Goal: Information Seeking & Learning: Understand process/instructions

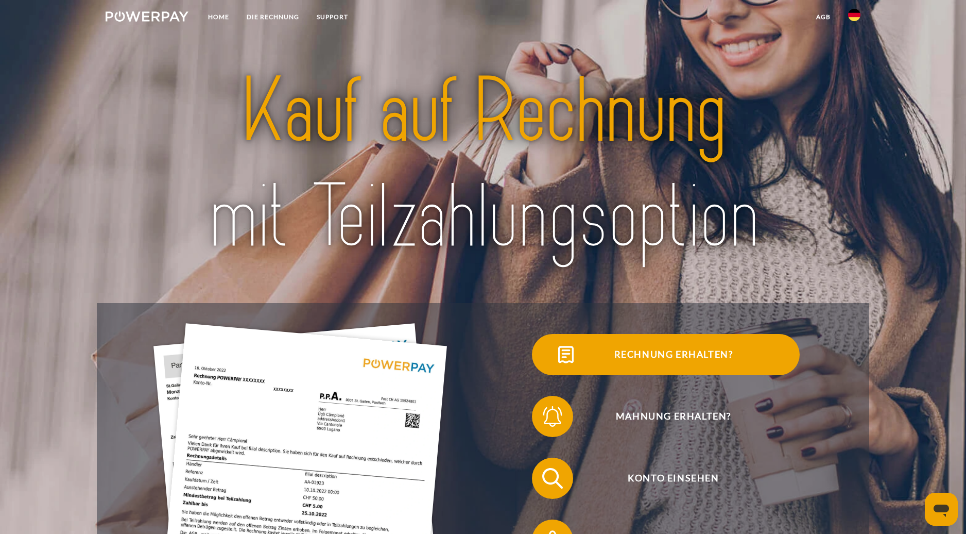
click at [670, 353] on span "Rechnung erhalten?" at bounding box center [674, 354] width 252 height 41
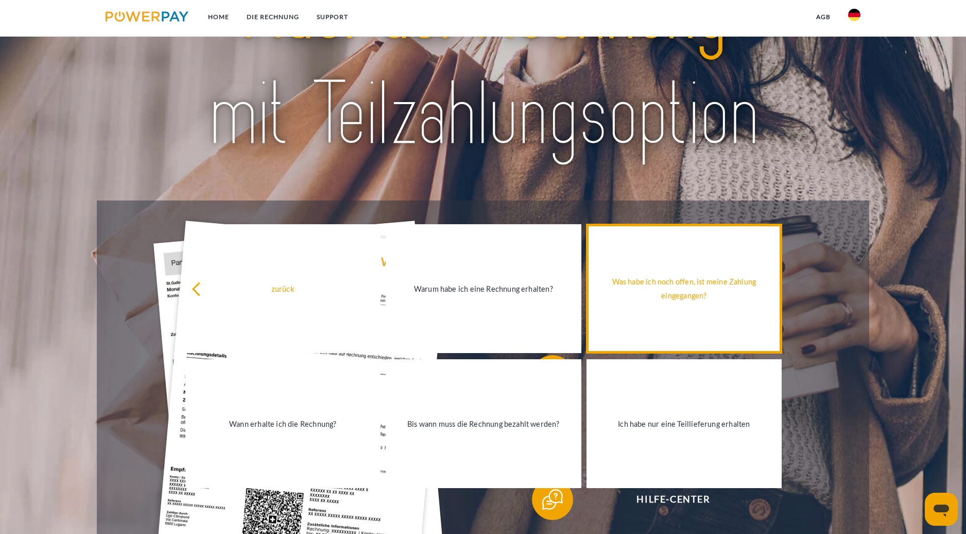
scroll to position [103, 0]
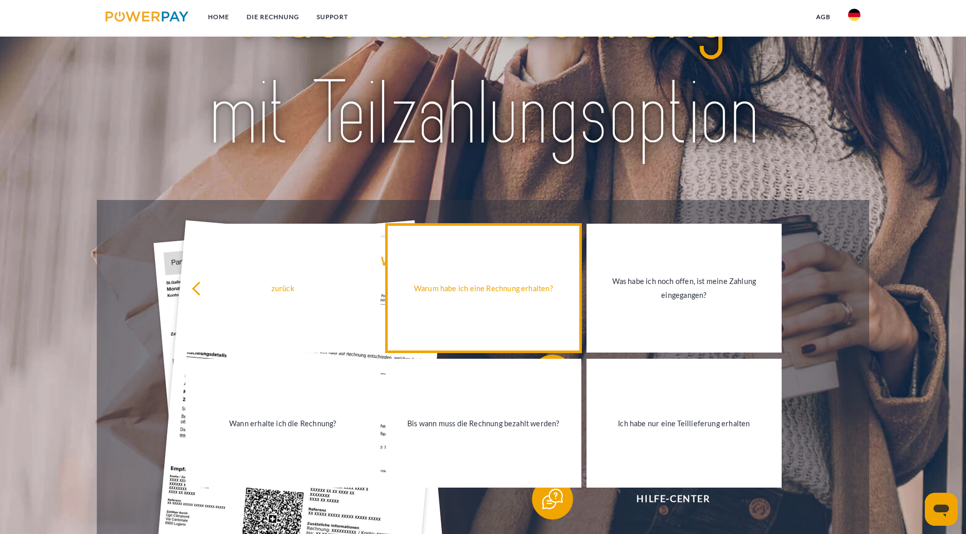
click at [521, 292] on div "Warum habe ich eine Rechnung erhalten?" at bounding box center [483, 288] width 183 height 14
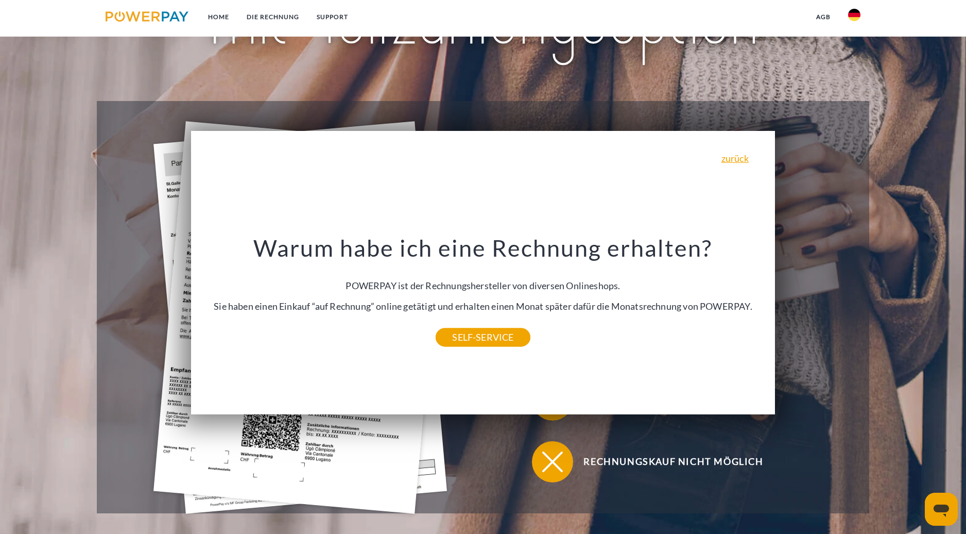
scroll to position [206, 0]
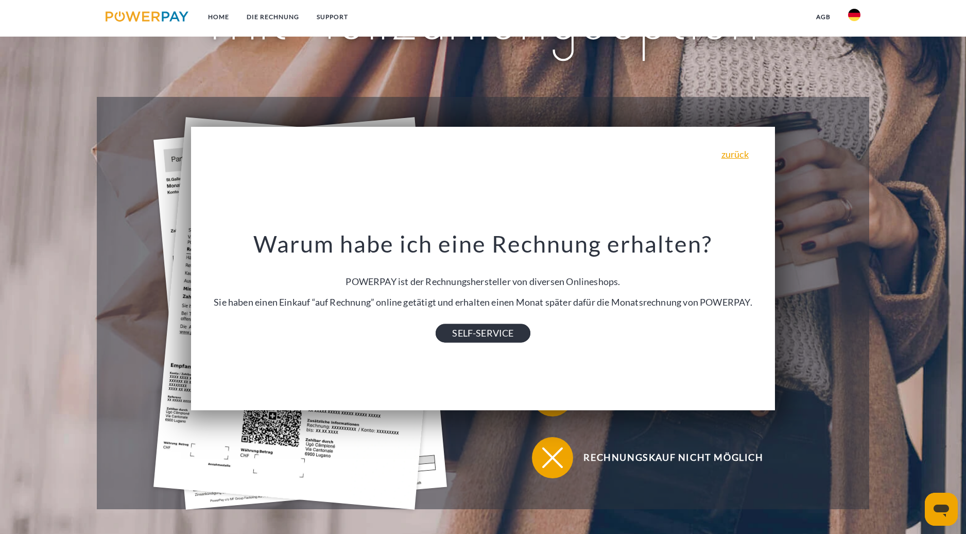
click at [504, 339] on link "SELF-SERVICE" at bounding box center [483, 332] width 94 height 19
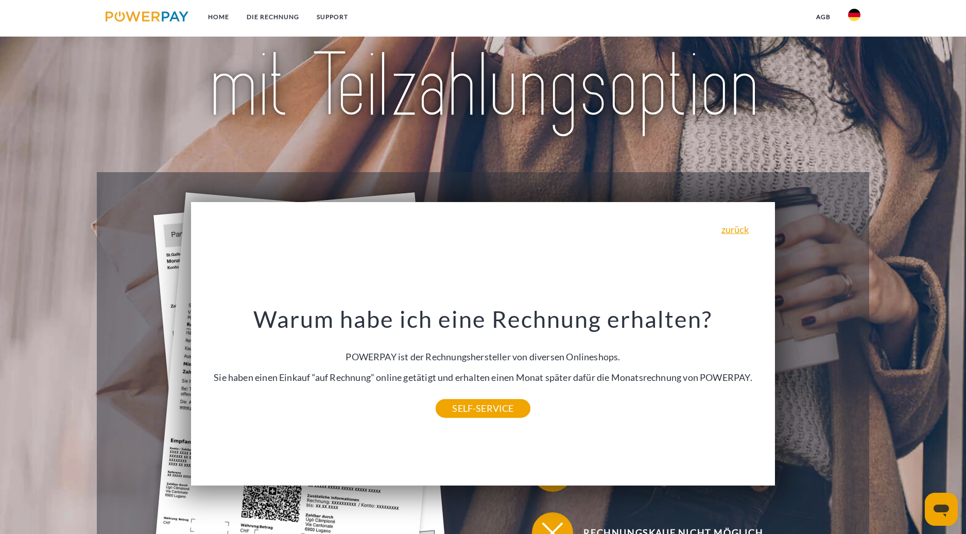
scroll to position [52, 0]
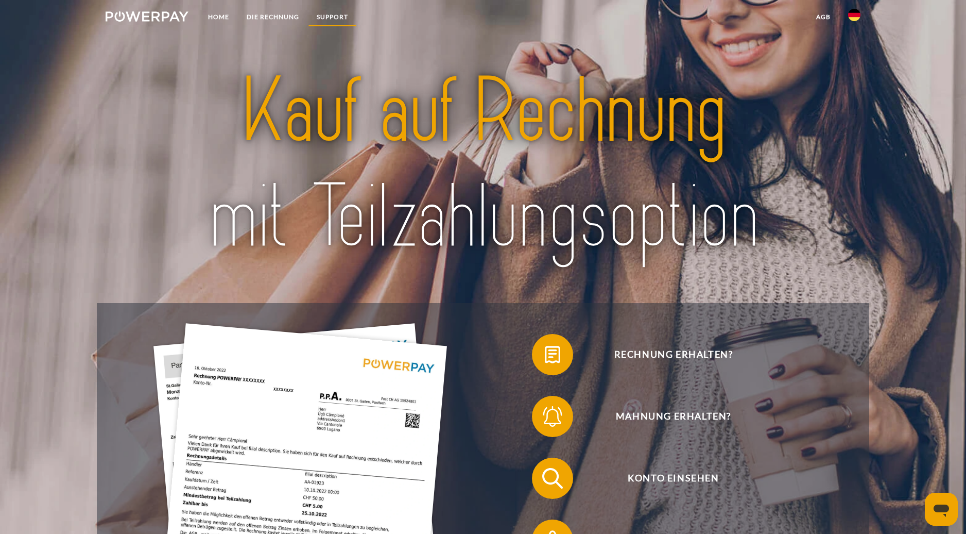
click at [335, 11] on link "SUPPORT" at bounding box center [332, 17] width 49 height 19
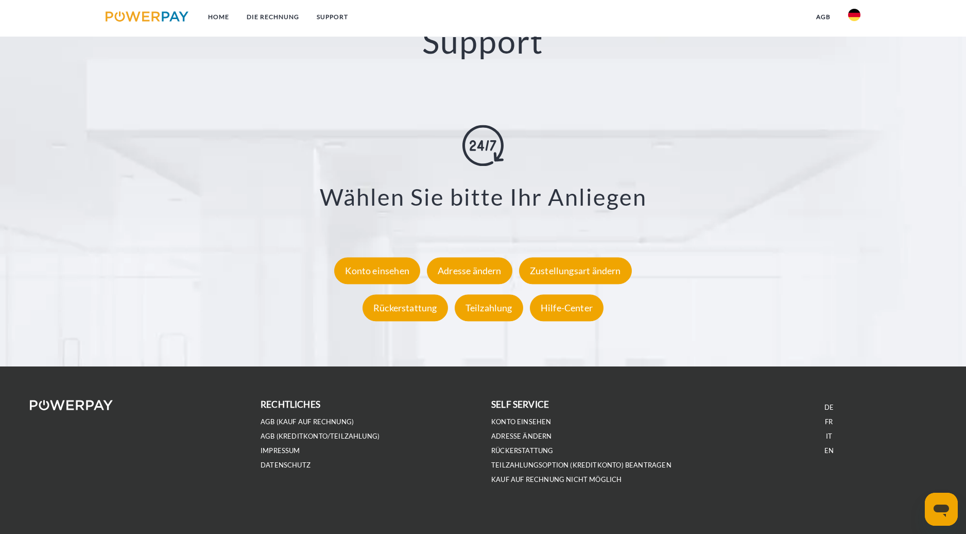
scroll to position [1970, 0]
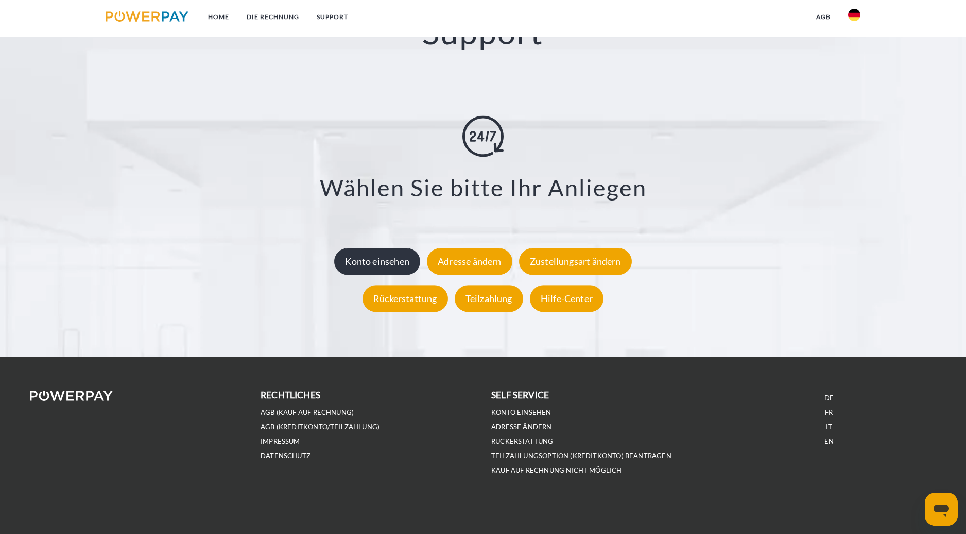
click at [397, 261] on div "Konto einsehen" at bounding box center [377, 261] width 86 height 27
